Goal: Information Seeking & Learning: Find specific page/section

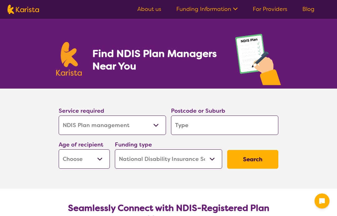
select select "NDIS Plan management"
select select "NDIS"
select select "NDIS Plan management"
select select "NDIS"
click at [192, 127] on input "search" at bounding box center [224, 124] width 107 height 19
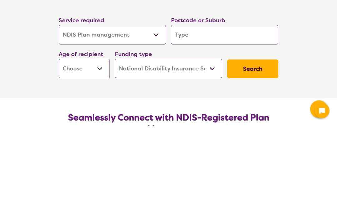
type input "B"
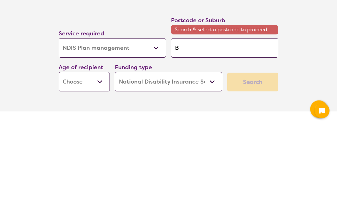
type input "Bl"
type input "Bla"
type input "Blax"
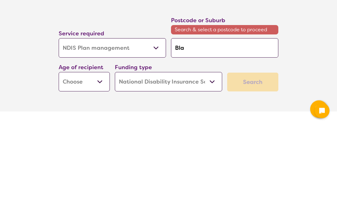
type input "Blax"
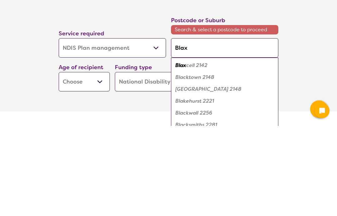
type input "Blaxl"
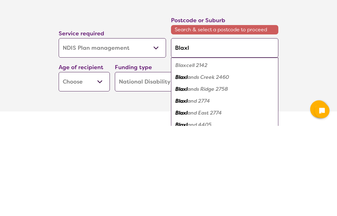
type input "Blaxla"
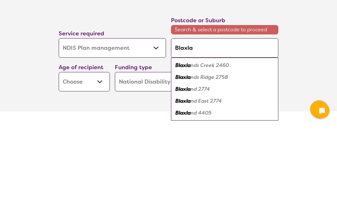
type input "Blaxlan"
type input "Blaxland"
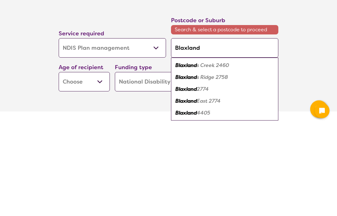
type input "Blaxland"
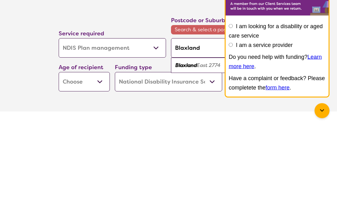
type input "Blaxland n"
type input "Blaxland ns"
type input "Blaxland [GEOGRAPHIC_DATA]"
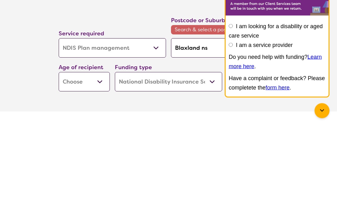
type input "Blaxland [GEOGRAPHIC_DATA]"
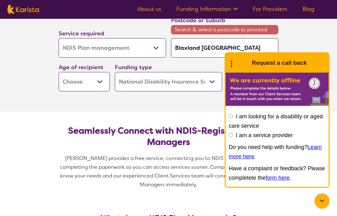
type input "Blaxland [GEOGRAPHIC_DATA]"
click at [103, 82] on select "Early Childhood - 0 to 9 Child - 10 to 11 Adolescent - 12 to 17 Adult - 18 to 6…" at bounding box center [84, 81] width 51 height 19
select select "AG"
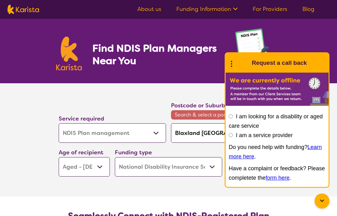
scroll to position [0, 0]
